Goal: Task Accomplishment & Management: Use online tool/utility

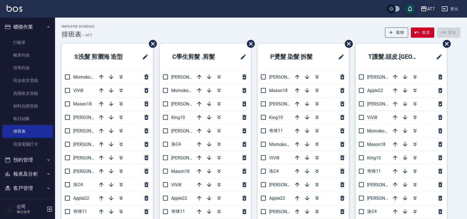
scroll to position [37, 0]
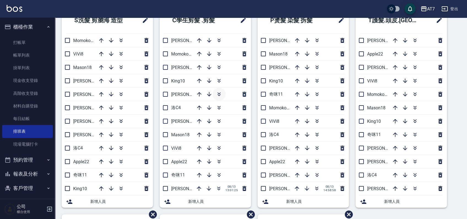
click at [223, 93] on button "button" at bounding box center [219, 94] width 13 height 13
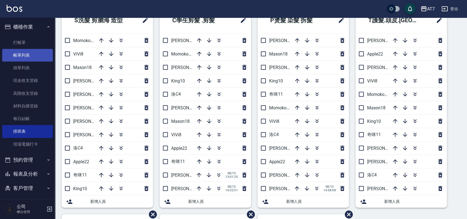
click at [28, 53] on link "帳單列表" at bounding box center [27, 55] width 51 height 13
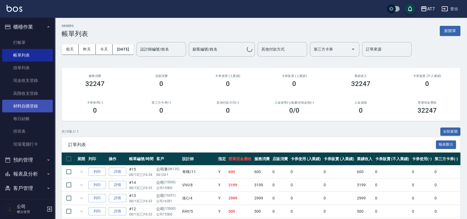
click at [30, 102] on link "材料自購登錄" at bounding box center [27, 106] width 51 height 13
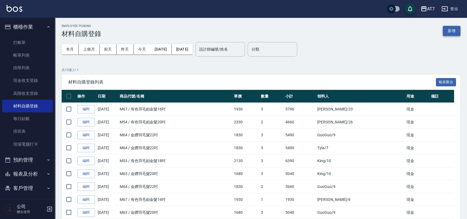
click at [445, 28] on button "新增" at bounding box center [452, 31] width 18 height 10
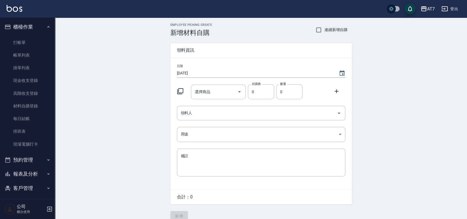
click at [184, 91] on div at bounding box center [182, 91] width 14 height 10
click at [178, 94] on icon at bounding box center [180, 91] width 6 height 6
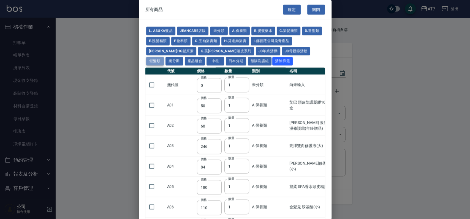
click at [164, 57] on button "假髮類" at bounding box center [155, 61] width 18 height 9
type input "62"
type input "64"
type input "800"
type input "80"
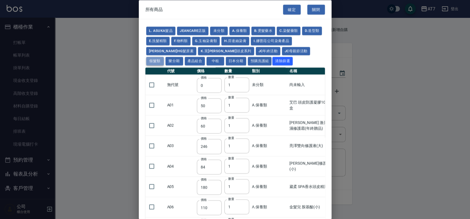
type input "350"
type input "25"
type input "400"
type input "100"
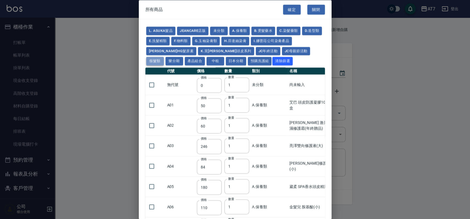
type input "880"
type input "930"
type input "980"
type input "1030"
type input "1130"
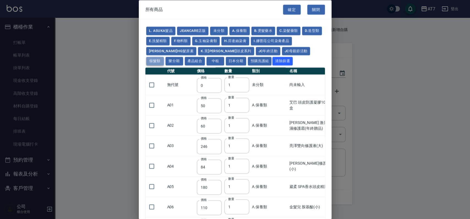
type input "1230"
type input "1330"
type input "1780"
type input "1980"
type input "2180"
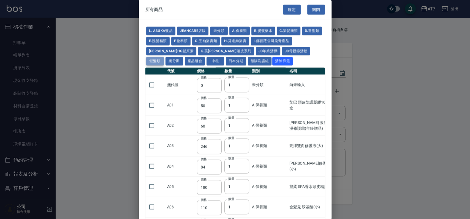
type input "2380"
type input "2580"
type input "2780"
type input "2980"
type input "1030"
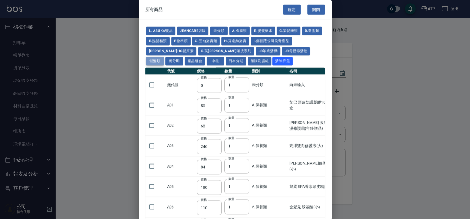
type input "1080"
type input "1130"
type input "1230"
type input "1280"
type input "1380"
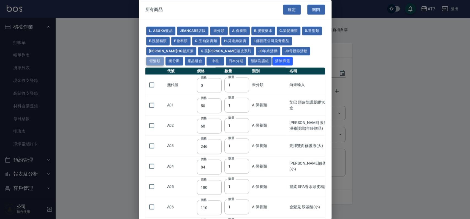
type input "2180"
type input "2380"
type input "2580"
type input "2780"
type input "2980"
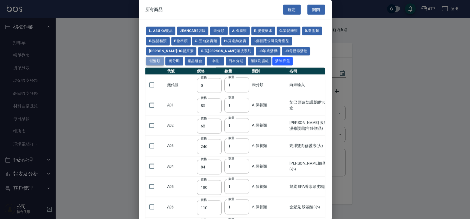
type input "730"
type input "780"
type input "830"
type input "930"
type input "980"
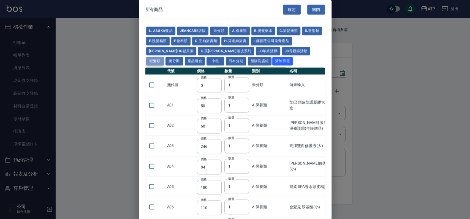
type input "560"
type input "775"
type input "580"
type input "2230"
type input "1180"
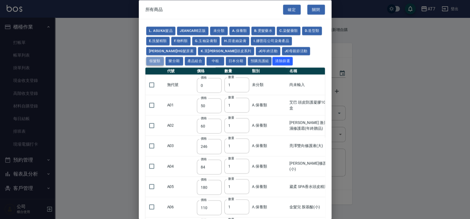
type input "1030"
type input "1080"
type input "1130"
type input "1180"
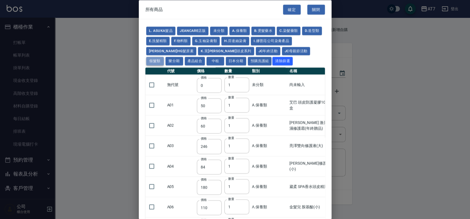
type input "1230"
type input "2130"
type input "2330"
type input "2530"
type input "930"
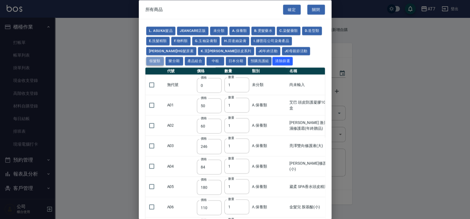
type input "170"
type input "1380"
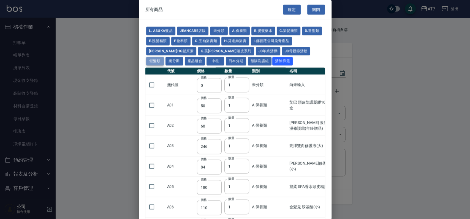
type input "1530"
type input "1680"
type input "1830"
type input "1980"
type input "2130"
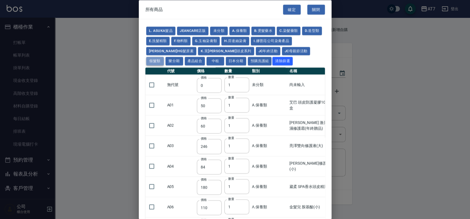
type input "1930"
type input "2730"
type input "2780"
type input "2980"
type input "2380"
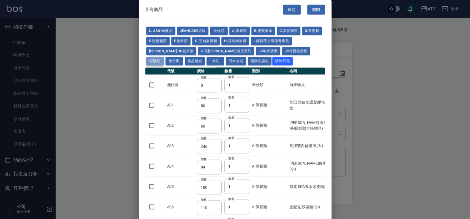
type input "2580"
type input "2780"
type input "2980"
type input "3180"
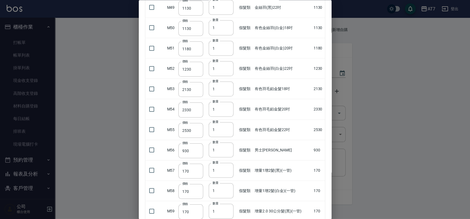
scroll to position [1028, 0]
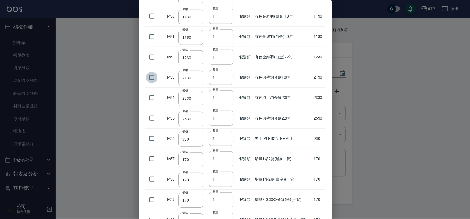
click at [154, 74] on input "checkbox" at bounding box center [152, 78] width 12 height 12
checkbox input "true"
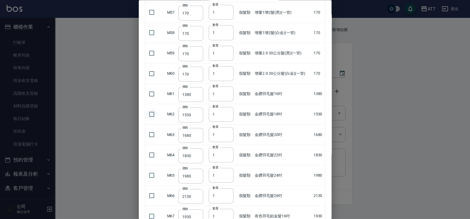
click at [151, 112] on input "checkbox" at bounding box center [152, 114] width 12 height 12
checkbox input "true"
type input "2"
click at [227, 111] on input "2" at bounding box center [221, 114] width 25 height 15
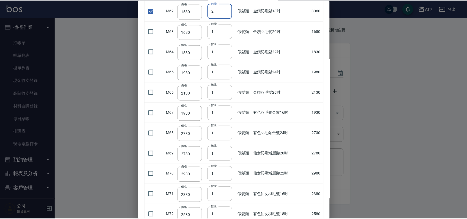
scroll to position [1376, 0]
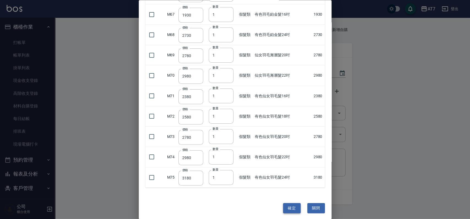
click at [293, 204] on button "確定" at bounding box center [292, 208] width 18 height 10
type input "有色羽毛鉑金髮18吋"
type input "2130"
type input "1"
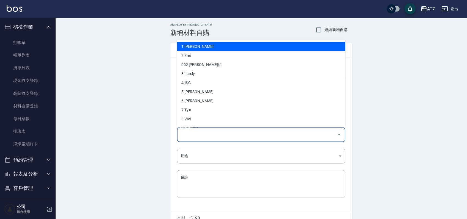
click at [278, 135] on input "領料人" at bounding box center [256, 135] width 155 height 10
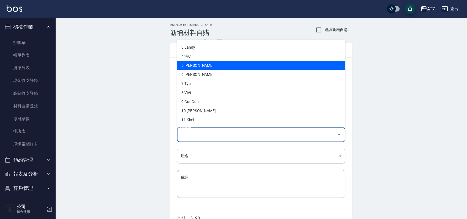
scroll to position [37, 0]
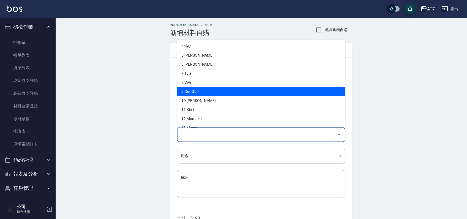
click at [222, 90] on li "9 GuoGuo" at bounding box center [261, 91] width 168 height 9
type input "GuoGuo"
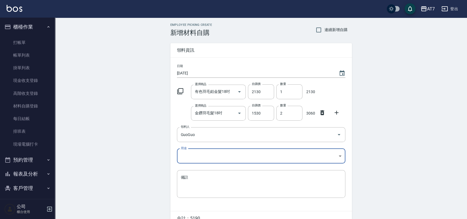
click at [211, 152] on body "AT7 登出 櫃檯作業 打帳單 帳單列表 掛單列表 現金收支登錄 高階收支登錄 材料自購登錄 每日結帳 排班表 現場電腦打卡 預約管理 預約管理 單日預約紀錄…" at bounding box center [233, 124] width 467 height 248
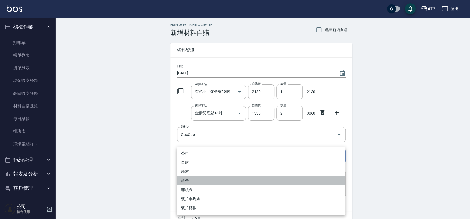
click at [206, 179] on li "現金" at bounding box center [261, 180] width 168 height 9
type input "現金"
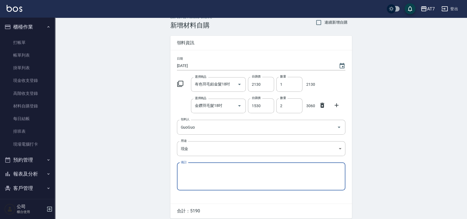
scroll to position [29, 0]
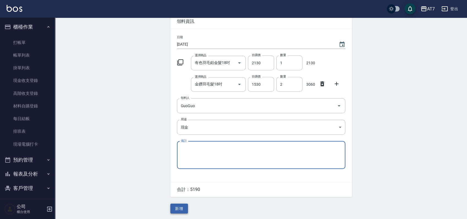
click at [180, 210] on button "新增" at bounding box center [179, 209] width 18 height 10
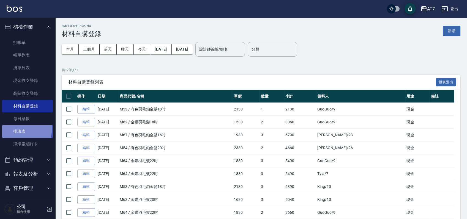
click at [23, 129] on link "排班表" at bounding box center [27, 131] width 51 height 13
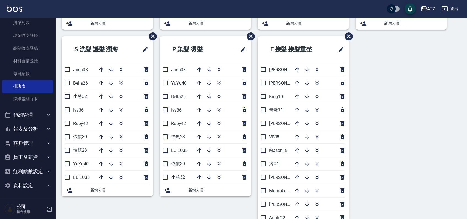
scroll to position [220, 0]
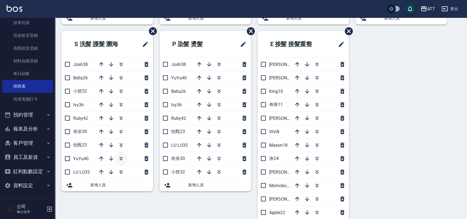
click at [120, 157] on icon "button" at bounding box center [121, 159] width 7 height 7
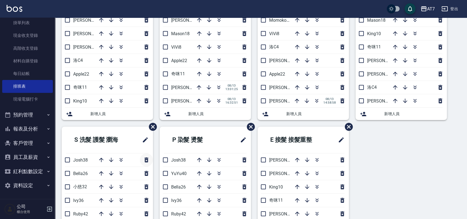
scroll to position [37, 0]
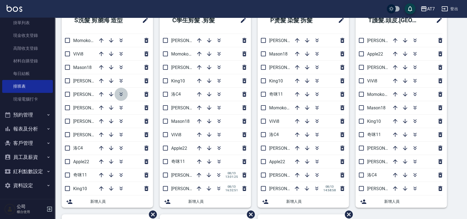
click at [123, 93] on icon "button" at bounding box center [121, 94] width 7 height 7
click at [221, 40] on icon "button" at bounding box center [219, 40] width 7 height 7
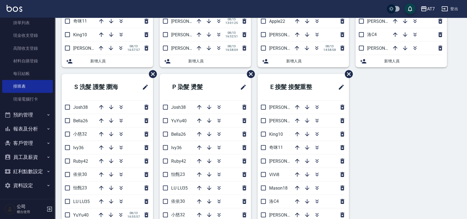
scroll to position [241, 0]
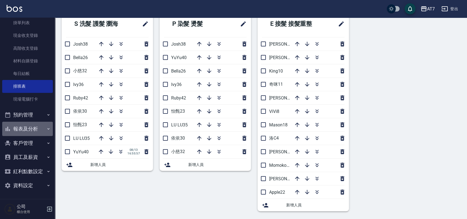
click at [33, 127] on button "報表及分析" at bounding box center [27, 129] width 51 height 14
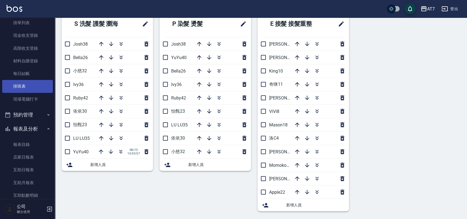
scroll to position [155, 0]
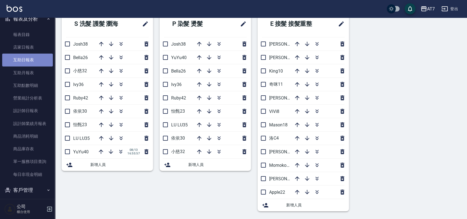
click at [35, 59] on link "互助日報表" at bounding box center [27, 60] width 51 height 13
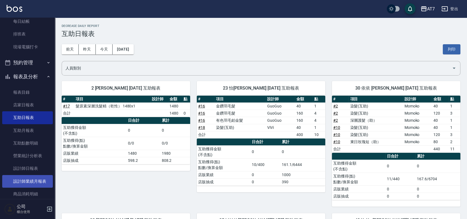
scroll to position [9, 0]
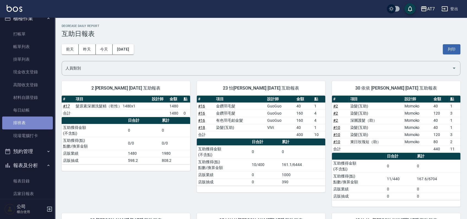
click at [28, 123] on link "排班表" at bounding box center [27, 123] width 51 height 13
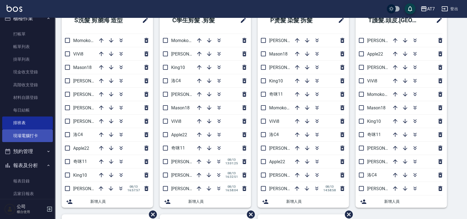
scroll to position [82, 0]
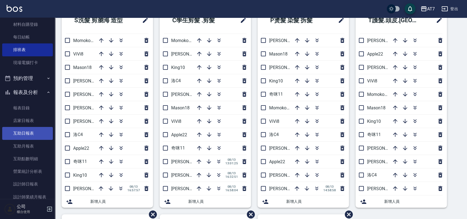
click at [30, 132] on link "互助日報表" at bounding box center [27, 133] width 51 height 13
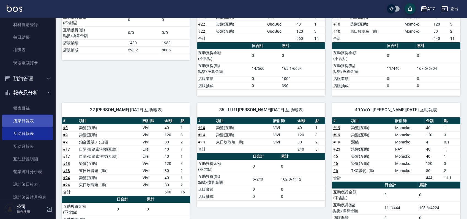
scroll to position [45, 0]
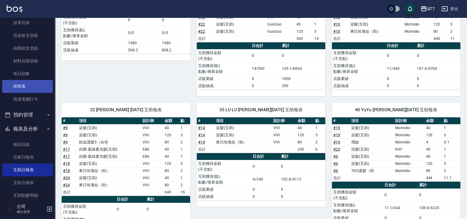
click at [32, 85] on link "排班表" at bounding box center [27, 86] width 51 height 13
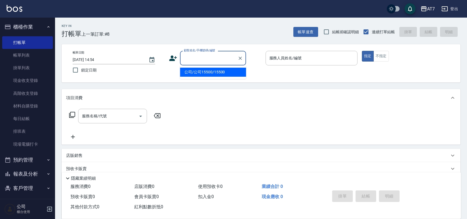
click at [207, 58] on input "顧客姓名/手機號碼/編號" at bounding box center [209, 58] width 53 height 10
type input "06120"
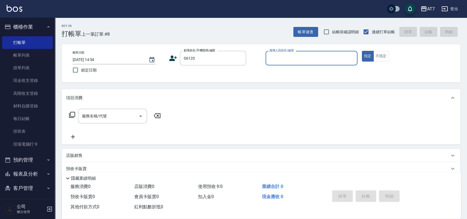
type input "8"
type input "公司單/06120-1/06120"
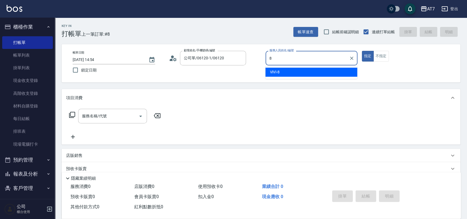
type input "ViVi-8"
type button "true"
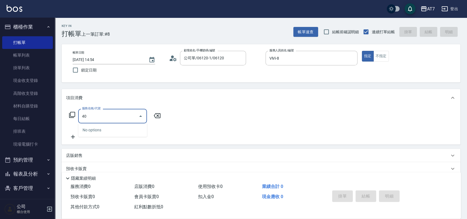
type input "401"
type input "150"
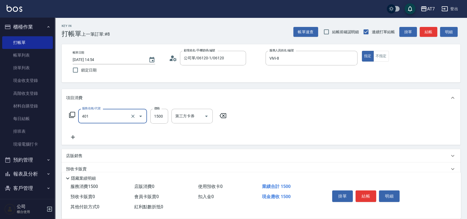
type input "染髮(互助)(401)"
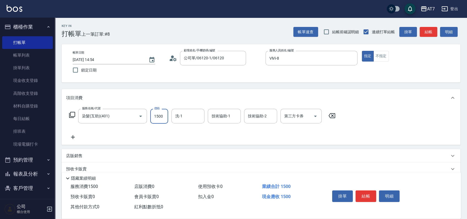
type input "1"
type input "0"
type input "189"
type input "10"
type input "1899"
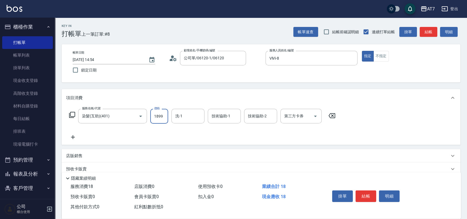
type input "180"
type input "1899"
type input "小慈-32"
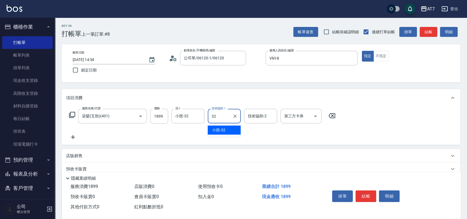
type input "小慈-32"
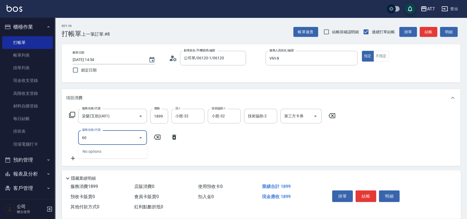
type input "608"
type input "380"
type input "鉑金護髮S（自領(608)"
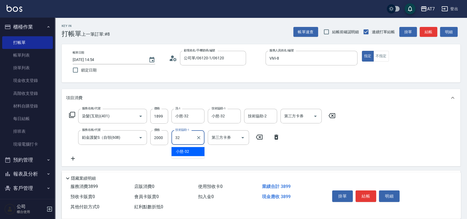
type input "小慈-32"
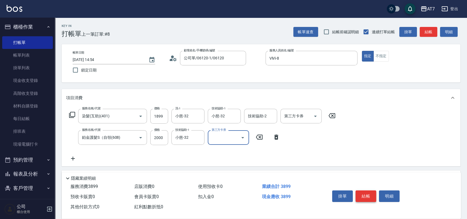
click at [371, 197] on button "結帳" at bounding box center [366, 197] width 21 height 12
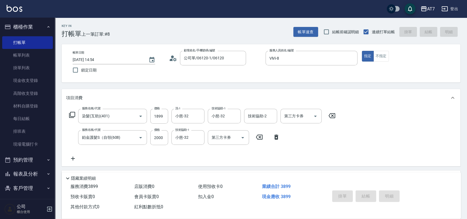
type input "[DATE] 16:31"
type input "0"
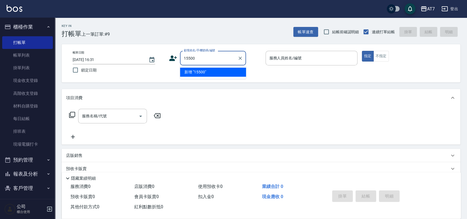
type input "15500"
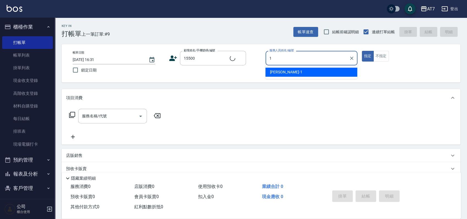
type input "12"
type input "公司/公司15500/15500"
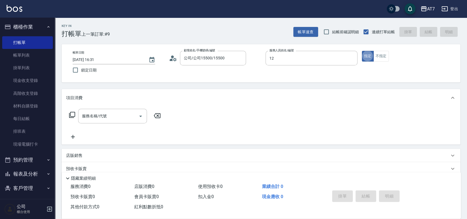
type input "Momoko-12"
type input "304"
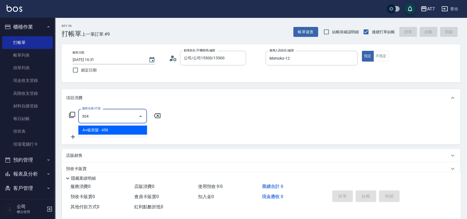
type input "40"
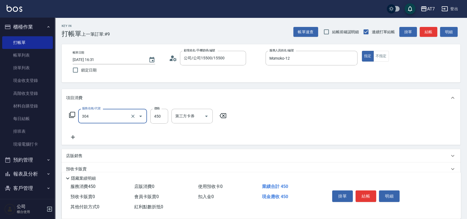
type input "A+級剪髮(304)"
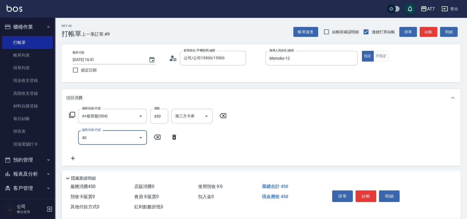
type input "401"
type input "190"
type input "染髮(互助)(401)"
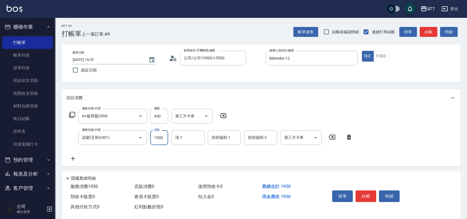
type input "1"
type input "40"
type input "188"
type input "60"
type input "1880"
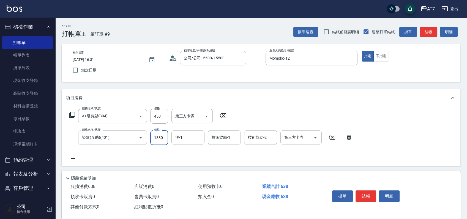
type input "230"
type input "1880"
type input "依依-30"
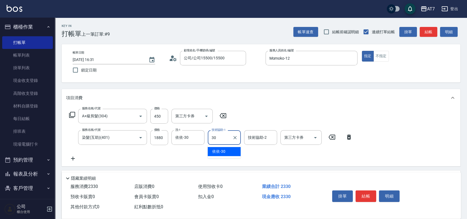
type input "依依-30"
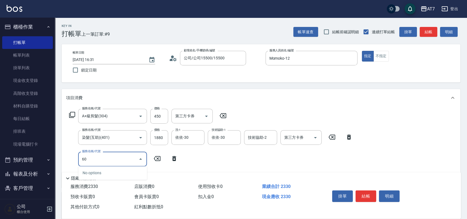
type input "607"
type input "380"
type input "東日玫瑰短（助）(607)"
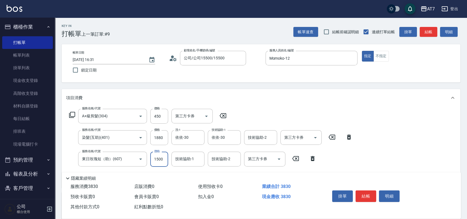
type input "1"
type input "230"
type input "120"
type input "240"
type input "1200"
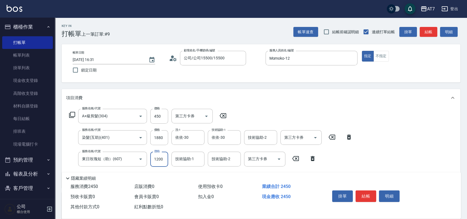
type input "350"
type input "依依-30"
click at [368, 197] on button "結帳" at bounding box center [366, 197] width 21 height 12
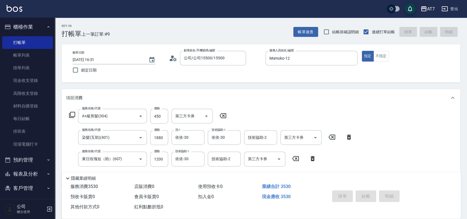
type input "0"
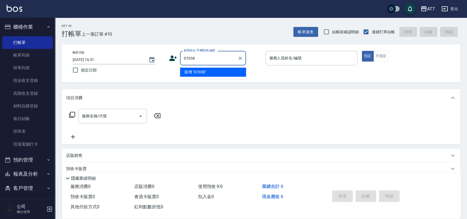
type input "07038"
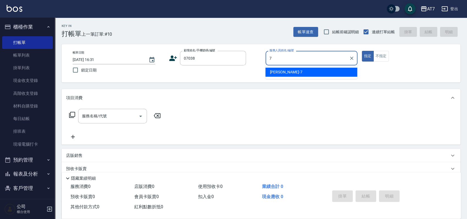
type input "[PERSON_NAME]-7"
type input "公司/公司07038/07038"
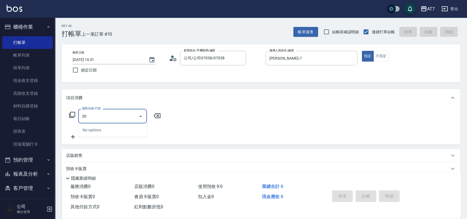
type input "301"
type input "30"
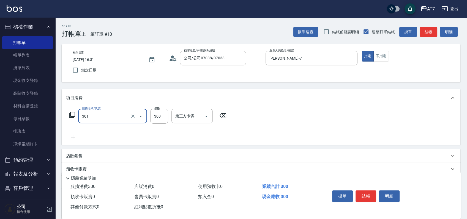
type input "學生剪髮(301)"
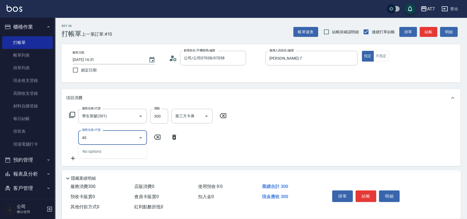
type input "401"
type input "180"
type input "染髮(互助)(401)"
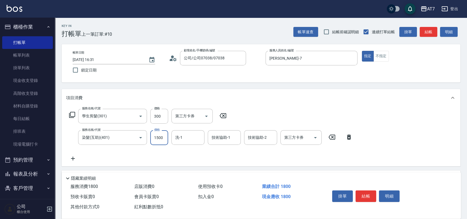
type input "4"
type input "30"
type input "478"
type input "70"
type input "4780"
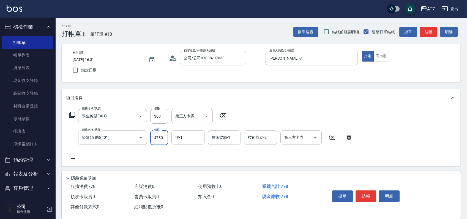
type input "500"
type input "4780"
type input "Ruby-42"
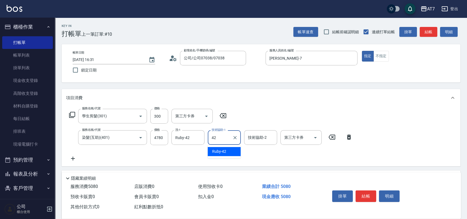
type input "Ruby-42"
click at [368, 197] on button "結帳" at bounding box center [366, 197] width 21 height 12
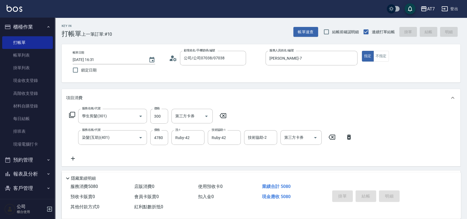
type input "[DATE] 16:32"
type input "0"
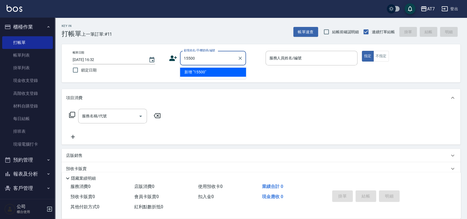
type input "15500"
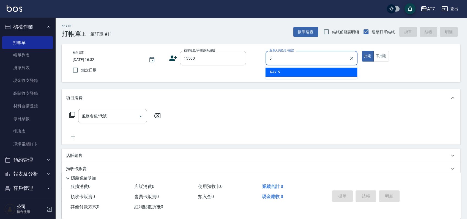
type input "[PERSON_NAME] -5"
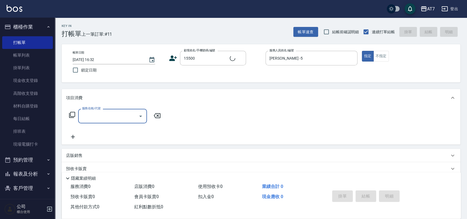
type input "公司/公司15500/15500"
type input "305"
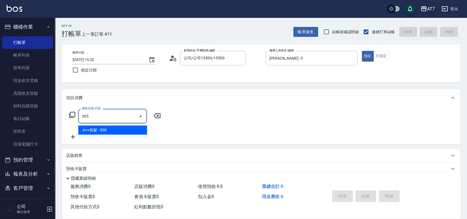
type input "50"
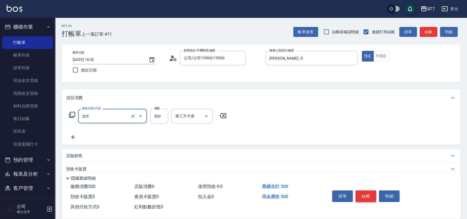
type input "A++剪髮(305)"
click at [373, 198] on button "結帳" at bounding box center [366, 197] width 21 height 12
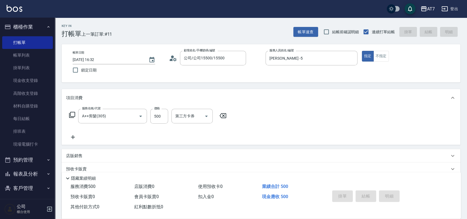
type input "[DATE] 16:33"
type input "0"
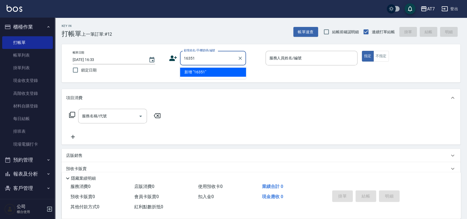
type input "16351"
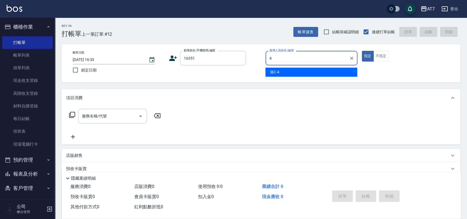
type input "洛C-4"
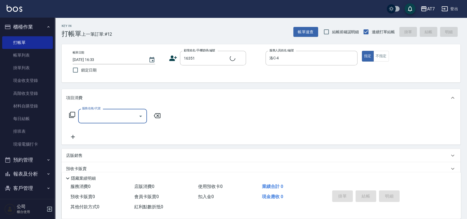
type input "公司/公司16351/16351"
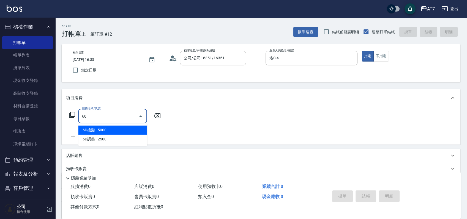
type input "607"
type input "150"
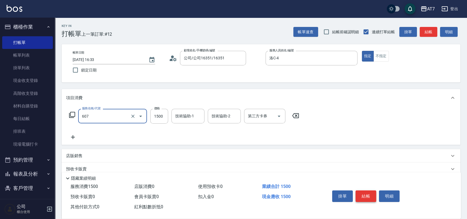
type input "東日玫瑰短（助）(607)"
type input "1"
type input "0"
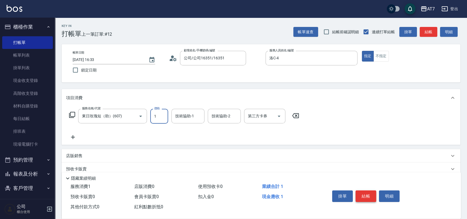
type input "16"
type input "10"
type input "160"
type input "1600"
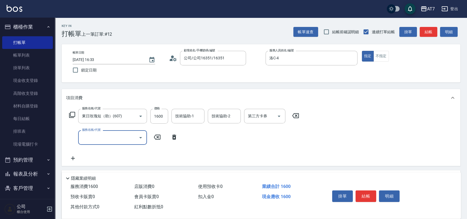
click at [299, 117] on icon at bounding box center [296, 116] width 14 height 7
type input "0"
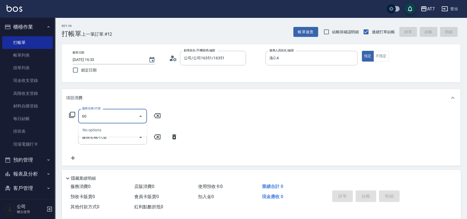
type input "606"
type input "150"
type input "東日玫瑰短（自）(606)"
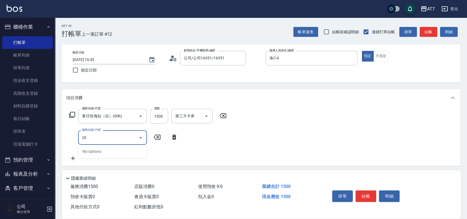
type input "200"
type input "300"
type input "燙髮(200)"
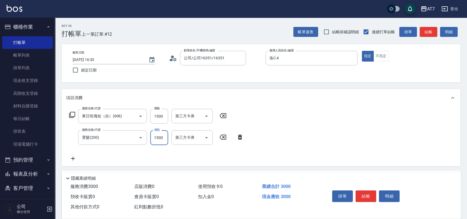
type input "1"
type input "150"
type input "139"
type input "160"
type input "1399"
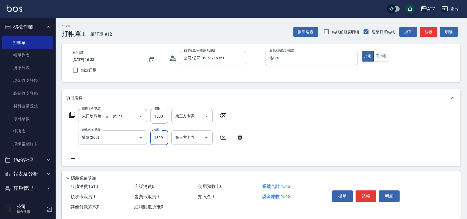
type input "280"
type input "1399"
click at [157, 116] on input "1500" at bounding box center [159, 116] width 18 height 15
type input "100"
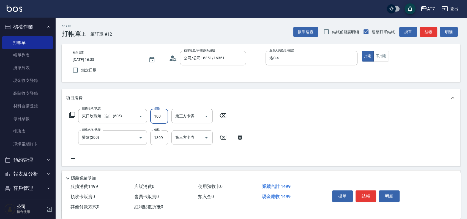
type input "290"
type input "16000"
type input "1730"
type input "160000"
type input "1730"
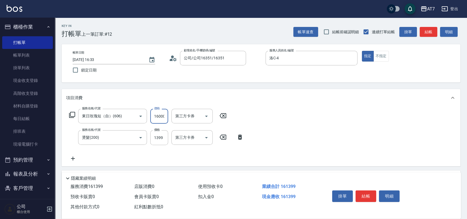
type input "16000"
type input "290"
type input "1600"
click at [363, 194] on button "結帳" at bounding box center [366, 197] width 21 height 12
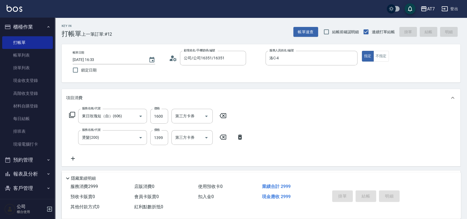
type input "0"
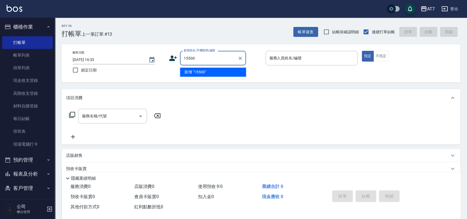
type input "15500"
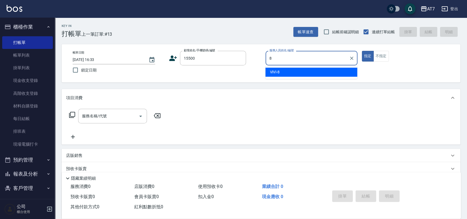
type input "ViVi-8"
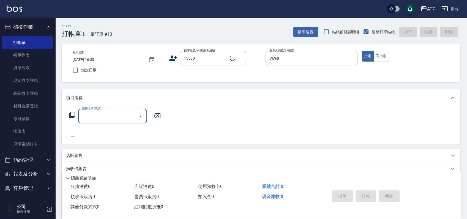
type input "公司/公司15500/15500"
type input "6"
type input "401"
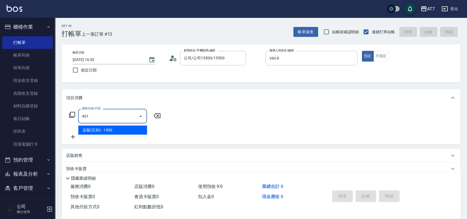
type input "150"
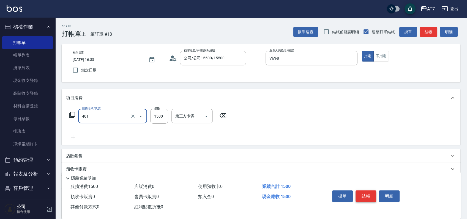
type input "染髮(互助)(401)"
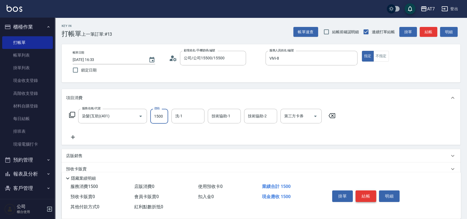
type input "1"
type input "0"
type input "16"
type input "10"
type input "1699"
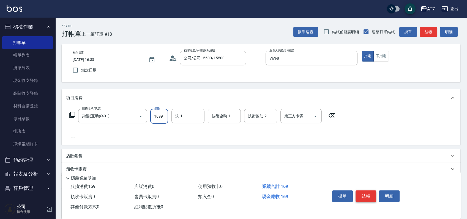
type input "160"
type input "1699"
type input "LU LU-35"
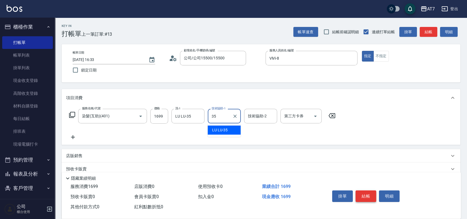
type input "LU LU-35"
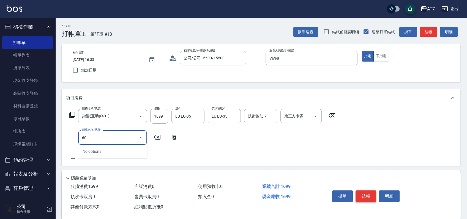
type input "607"
type input "310"
type input "東日玫瑰短（助）(607)"
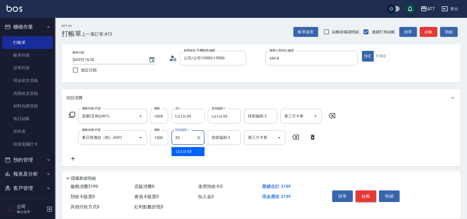
type input "LU LU-35"
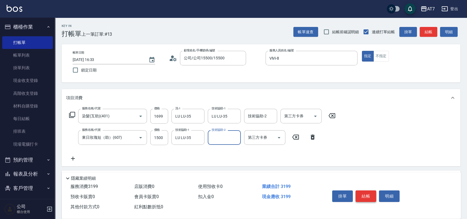
click at [363, 194] on button "結帳" at bounding box center [366, 197] width 21 height 12
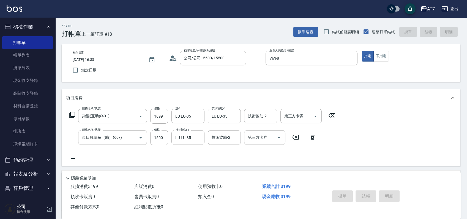
type input "[DATE] 16:34"
type input "0"
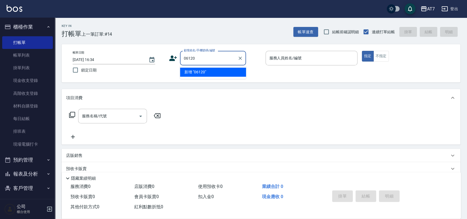
type input "06120"
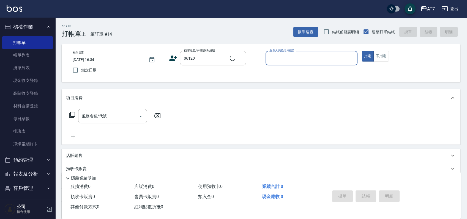
type input "1"
type input "公司單/06120-1/06120"
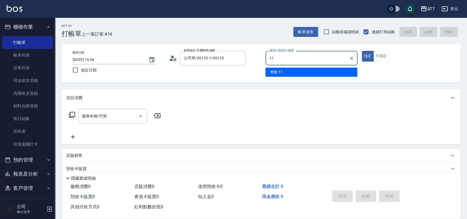
type input "奇咪-11"
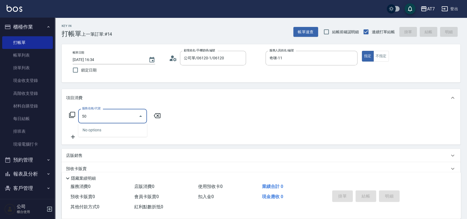
type input "500"
type input "30"
type input "洗髮(500)"
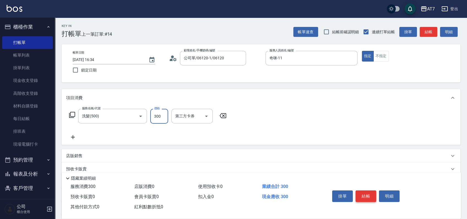
type input "0"
type input "25"
type input "20"
type input "250"
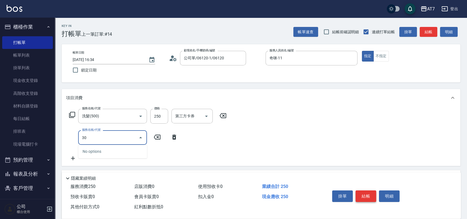
type input "302"
type input "60"
type input "剪髮(302)"
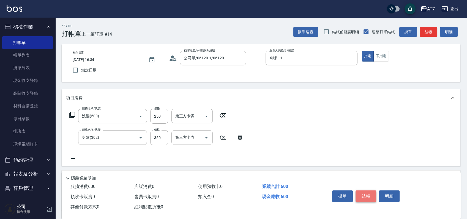
click at [363, 194] on button "結帳" at bounding box center [366, 197] width 21 height 12
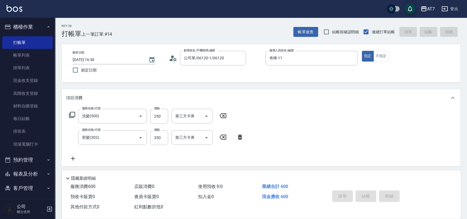
type input "[DATE] 16:35"
type input "0"
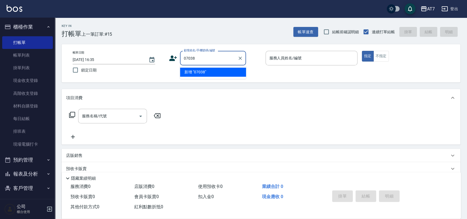
type input "07038"
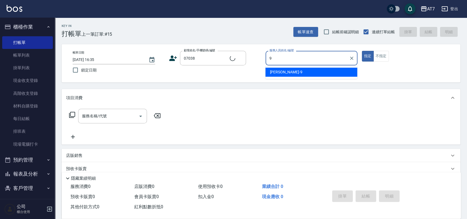
type input "[PERSON_NAME]-9"
type input "公司/公司07038/07038"
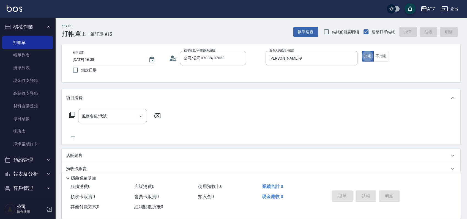
click at [74, 116] on icon at bounding box center [72, 115] width 7 height 7
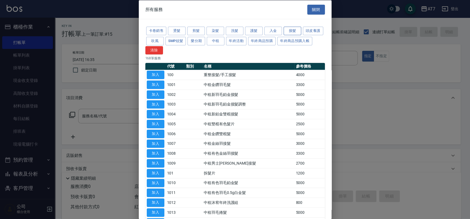
click at [293, 30] on button "接髮" at bounding box center [293, 31] width 18 height 9
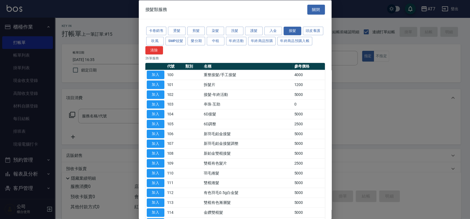
scroll to position [137, 0]
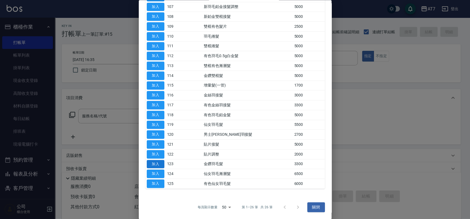
click at [158, 165] on button "加入" at bounding box center [156, 164] width 18 height 9
type input "金鑽羽毛髮(123)"
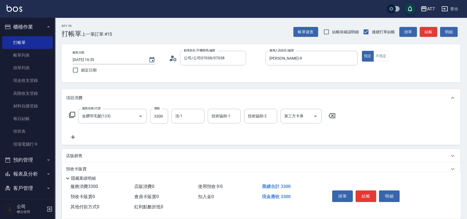
click at [74, 115] on icon at bounding box center [72, 115] width 7 height 7
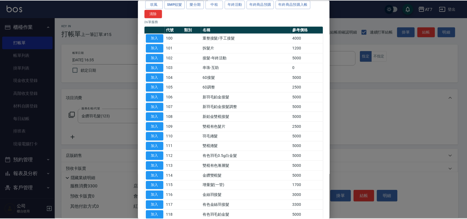
scroll to position [73, 0]
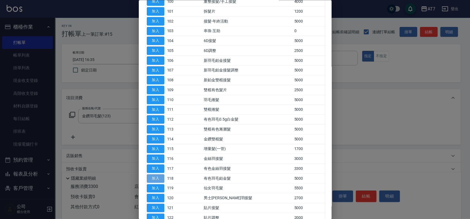
click at [156, 179] on button "加入" at bounding box center [156, 179] width 18 height 9
type input "830"
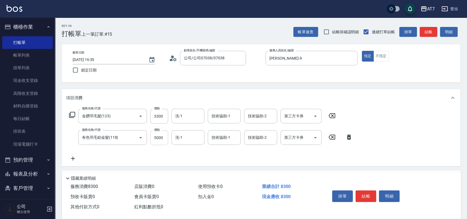
click at [160, 139] on input "5000" at bounding box center [159, 137] width 18 height 15
type input "0"
type input "330"
type input "0"
click at [161, 119] on input "3300" at bounding box center [159, 116] width 18 height 15
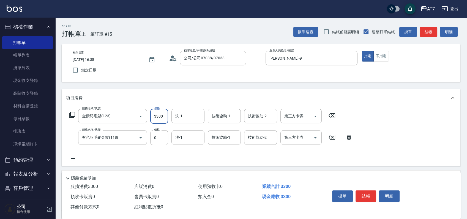
type input "0"
type input "346"
type input "30"
type input "3460"
type input "340"
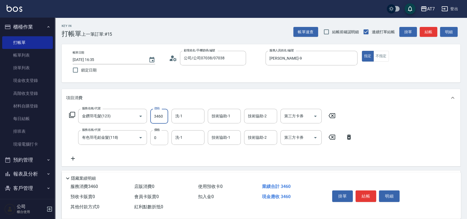
type input "3460"
type input "怡甄-23"
type input "40"
type input "350"
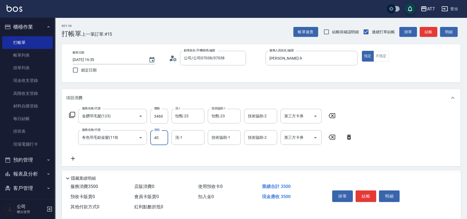
type input "400"
type input "380"
type input "4000"
type input "740"
click at [368, 195] on button "結帳" at bounding box center [366, 197] width 21 height 12
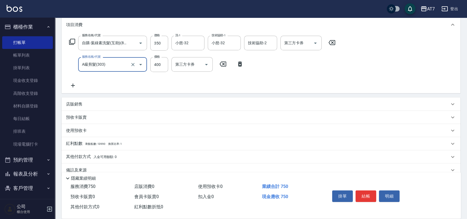
click at [270, 98] on div "店販銷售" at bounding box center [261, 104] width 399 height 13
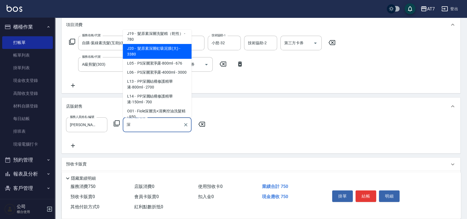
scroll to position [0, 0]
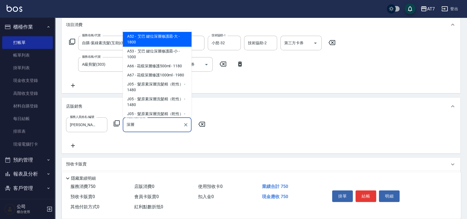
click at [167, 92] on span "J05 - 髮原素深層洗髮精（乾性） - 1480" at bounding box center [157, 87] width 69 height 15
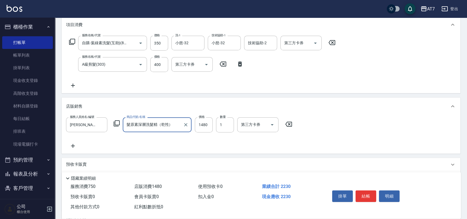
scroll to position [130, 0]
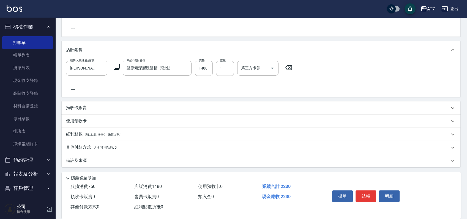
click at [143, 145] on div "其他付款方式 入金可用餘額: 0" at bounding box center [257, 148] width 383 height 6
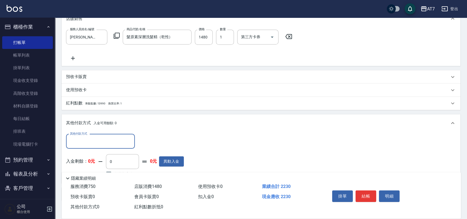
scroll to position [194, 0]
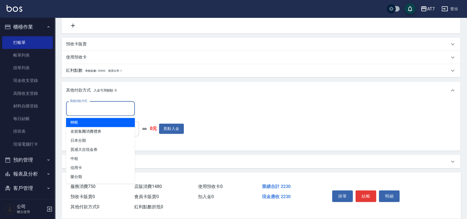
drag, startPoint x: 99, startPoint y: 105, endPoint x: 95, endPoint y: 123, distance: 18.4
click at [99, 105] on input "其他付款方式" at bounding box center [101, 109] width 64 height 10
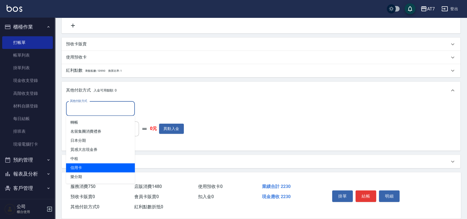
click at [90, 167] on span "信用卡" at bounding box center [100, 168] width 69 height 9
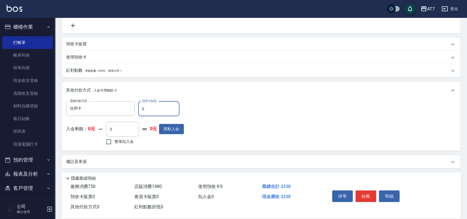
click at [141, 109] on input "0" at bounding box center [158, 109] width 41 height 15
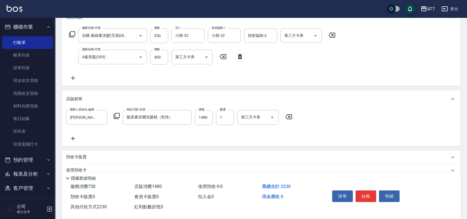
scroll to position [10, 0]
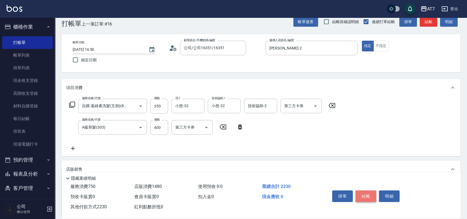
click at [364, 197] on button "結帳" at bounding box center [366, 197] width 21 height 12
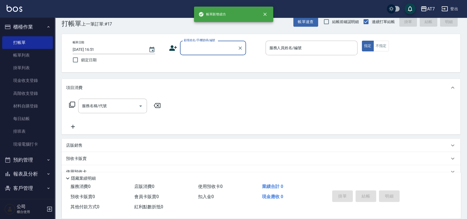
scroll to position [0, 0]
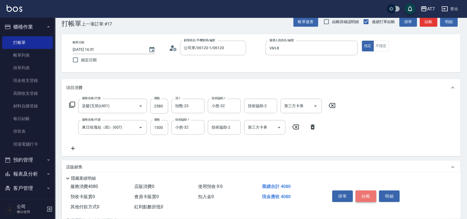
click at [364, 197] on button "結帳" at bounding box center [366, 197] width 21 height 12
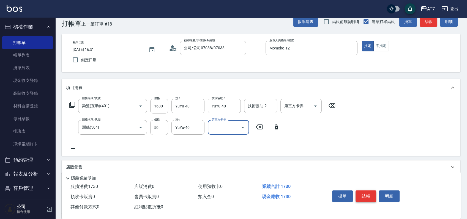
click at [362, 195] on button "結帳" at bounding box center [366, 197] width 21 height 12
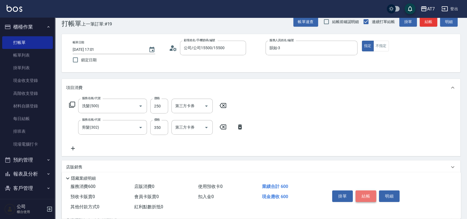
click at [364, 197] on button "結帳" at bounding box center [366, 197] width 21 height 12
drag, startPoint x: 369, startPoint y: 192, endPoint x: 375, endPoint y: 192, distance: 5.8
click at [375, 192] on button "結帳" at bounding box center [366, 197] width 21 height 12
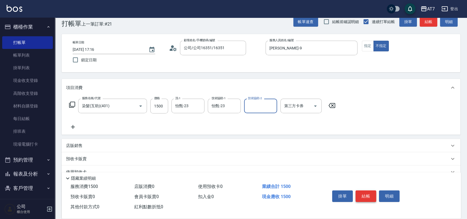
click at [367, 198] on button "結帳" at bounding box center [366, 197] width 21 height 12
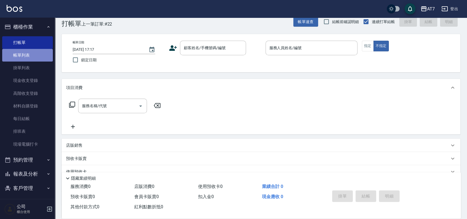
click at [27, 59] on link "帳單列表" at bounding box center [27, 55] width 51 height 13
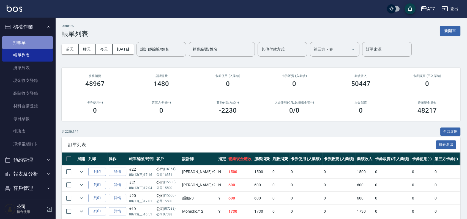
click at [31, 41] on link "打帳單" at bounding box center [27, 42] width 51 height 13
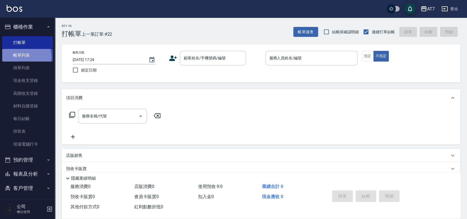
click at [18, 58] on link "帳單列表" at bounding box center [27, 55] width 51 height 13
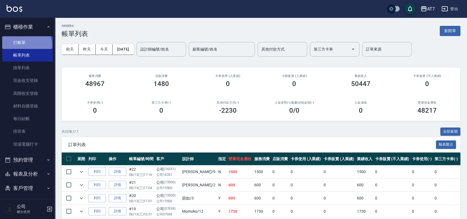
click at [25, 45] on link "打帳單" at bounding box center [27, 42] width 51 height 13
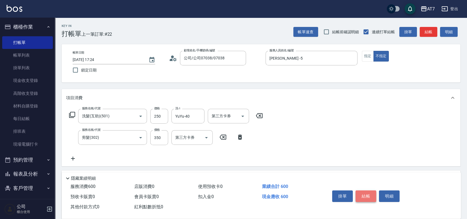
click at [368, 197] on button "結帳" at bounding box center [366, 197] width 21 height 12
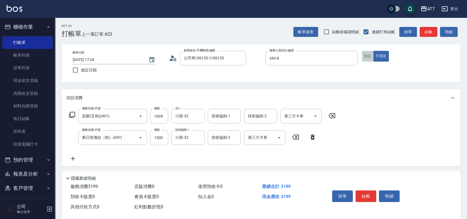
click at [366, 54] on button "指定" at bounding box center [368, 56] width 12 height 11
click at [366, 195] on button "結帳" at bounding box center [366, 197] width 21 height 12
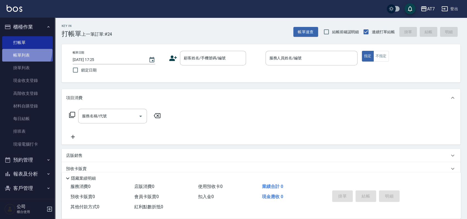
click at [20, 51] on link "帳單列表" at bounding box center [27, 55] width 51 height 13
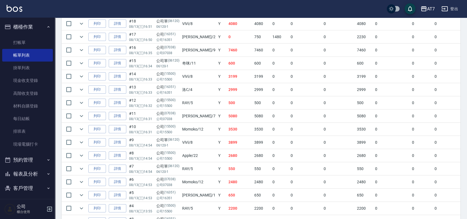
scroll to position [142, 0]
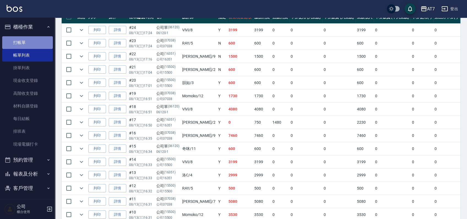
click at [35, 44] on link "打帳單" at bounding box center [27, 42] width 51 height 13
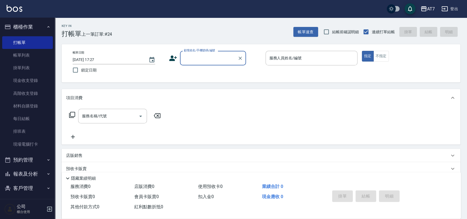
click at [256, 86] on div "Key In 打帳單 上一筆訂單:#24 帳單速查 結帳前確認明細 連續打單結帳 掛單 結帳 明細 帳單日期 [DATE] 17:27 鎖定日期 顧客姓名/手…" at bounding box center [261, 149] width 412 height 263
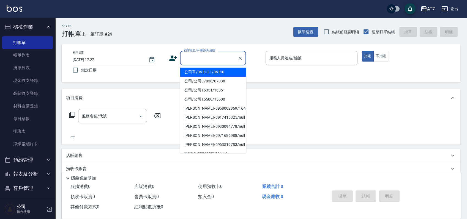
click at [214, 61] on input "顧客姓名/手機號碼/編號" at bounding box center [209, 58] width 53 height 10
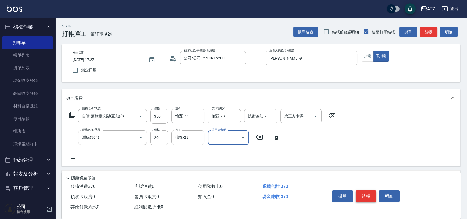
click at [366, 194] on button "結帳" at bounding box center [366, 197] width 21 height 12
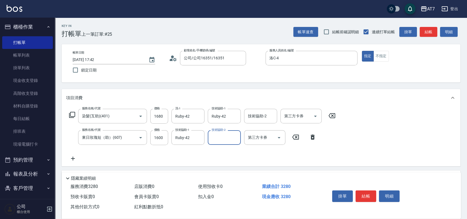
click at [363, 196] on button "結帳" at bounding box center [366, 197] width 21 height 12
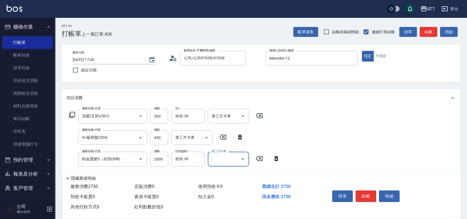
click at [363, 196] on button "結帳" at bounding box center [366, 197] width 21 height 12
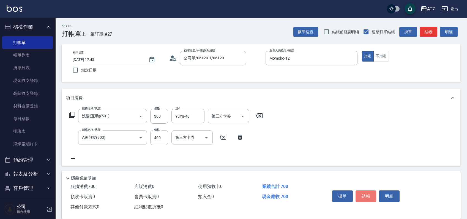
click at [363, 196] on button "結帳" at bounding box center [366, 197] width 21 height 12
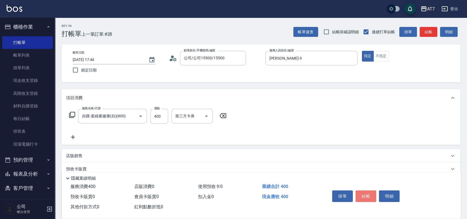
click at [363, 196] on button "結帳" at bounding box center [366, 197] width 21 height 12
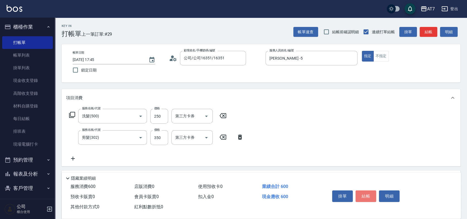
click at [363, 196] on button "結帳" at bounding box center [366, 197] width 21 height 12
